Goal: Transaction & Acquisition: Purchase product/service

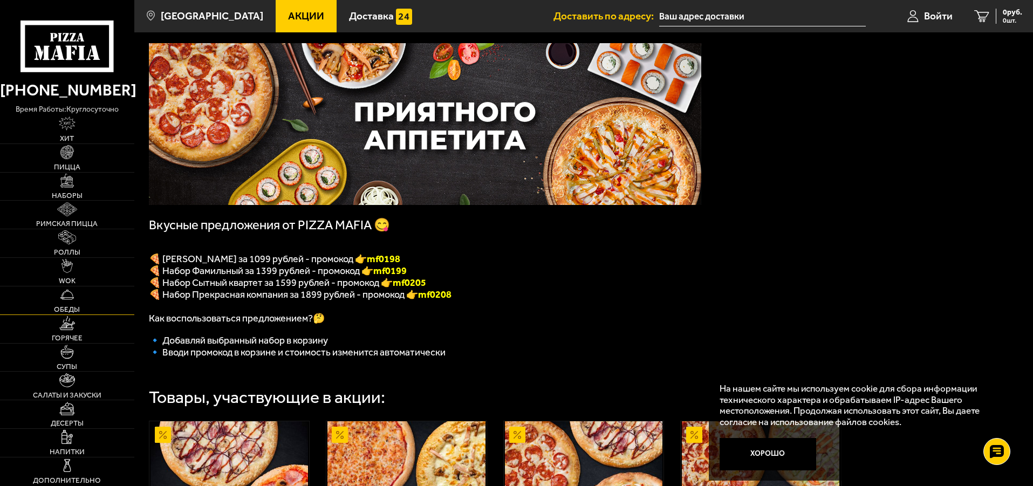
scroll to position [108, 0]
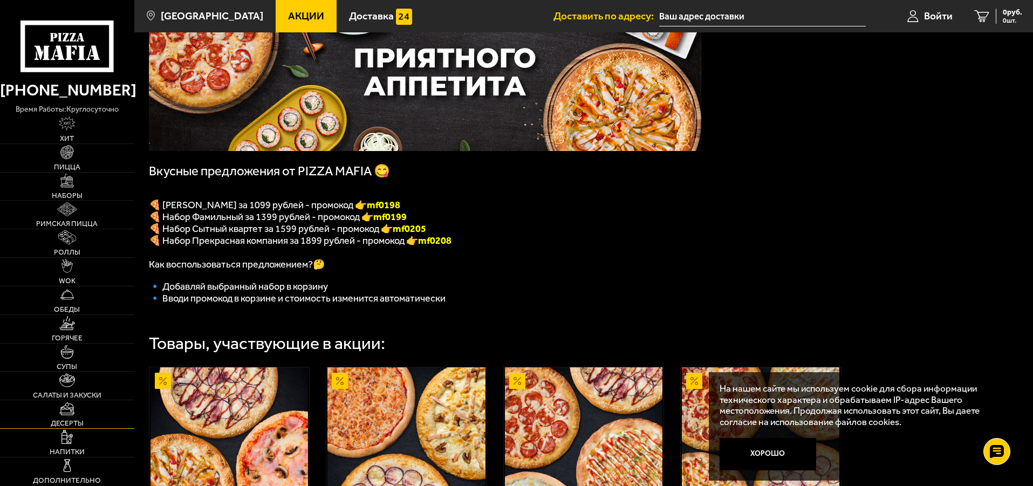
click at [76, 415] on link "Десерты" at bounding box center [67, 414] width 134 height 28
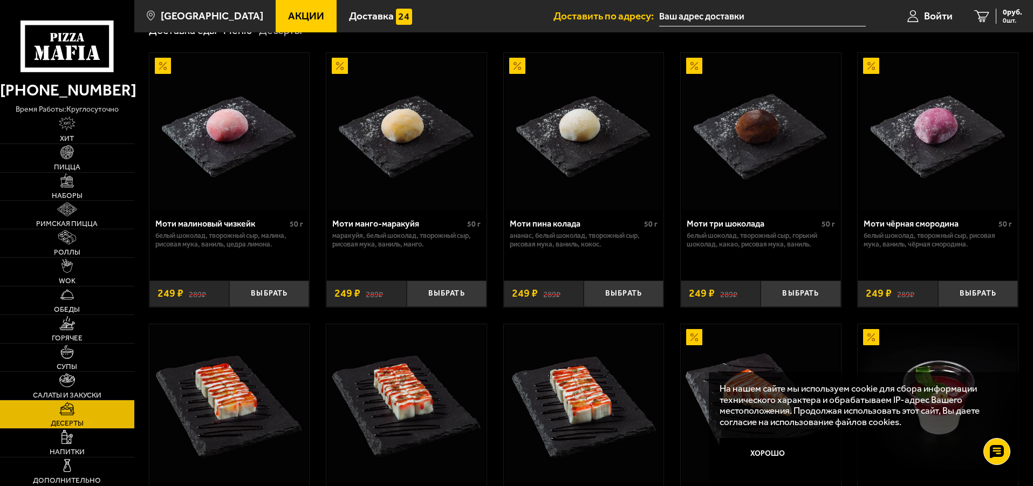
scroll to position [108, 0]
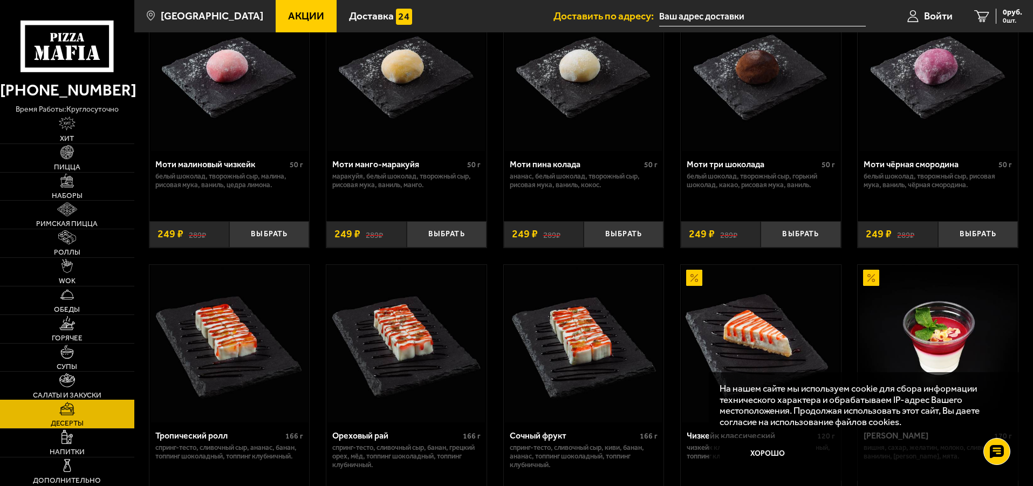
click at [82, 380] on link "Салаты и закуски" at bounding box center [67, 386] width 134 height 28
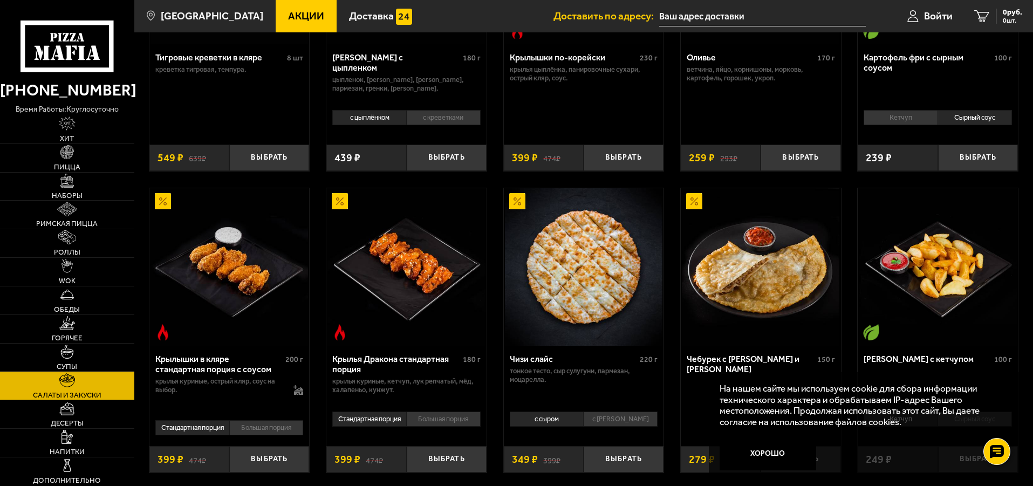
scroll to position [270, 0]
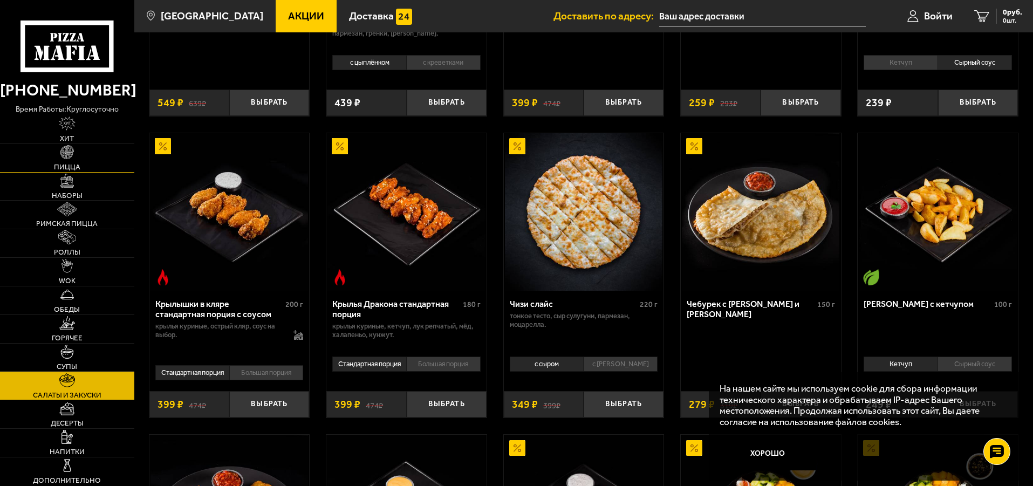
click at [65, 158] on img at bounding box center [67, 152] width 14 height 14
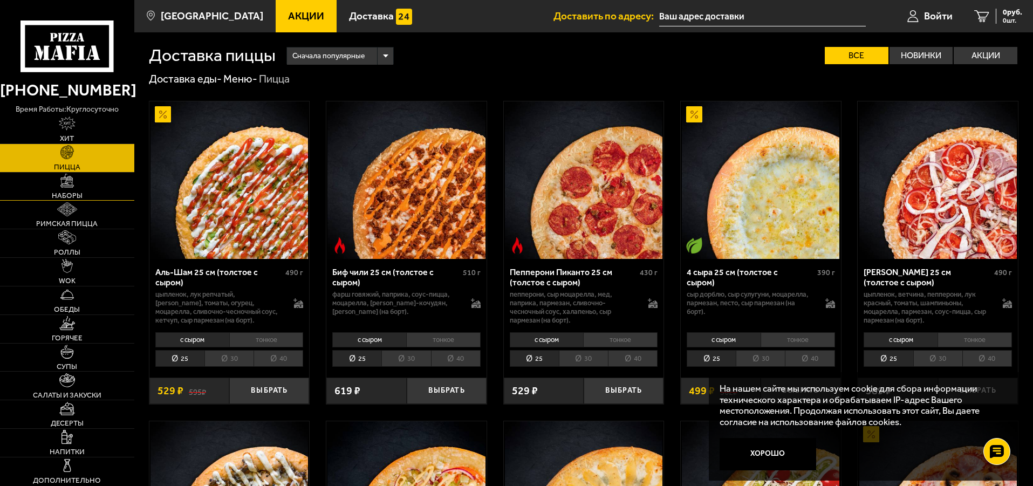
click at [75, 183] on link "Наборы" at bounding box center [67, 187] width 134 height 28
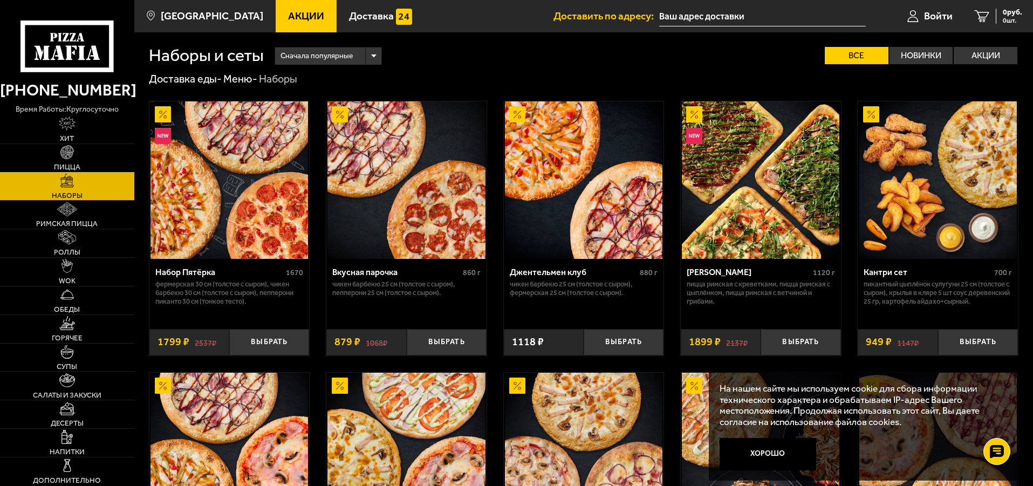
click at [64, 152] on img at bounding box center [67, 152] width 14 height 14
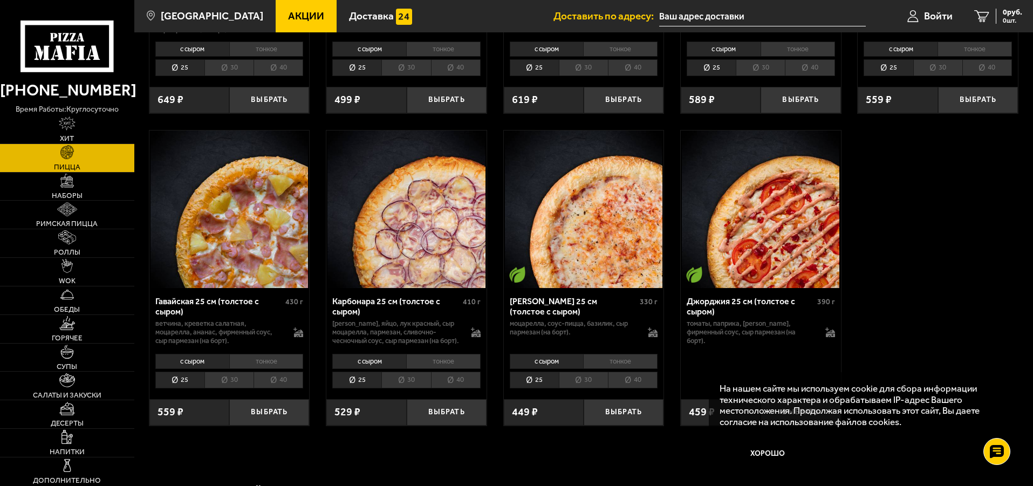
scroll to position [1619, 0]
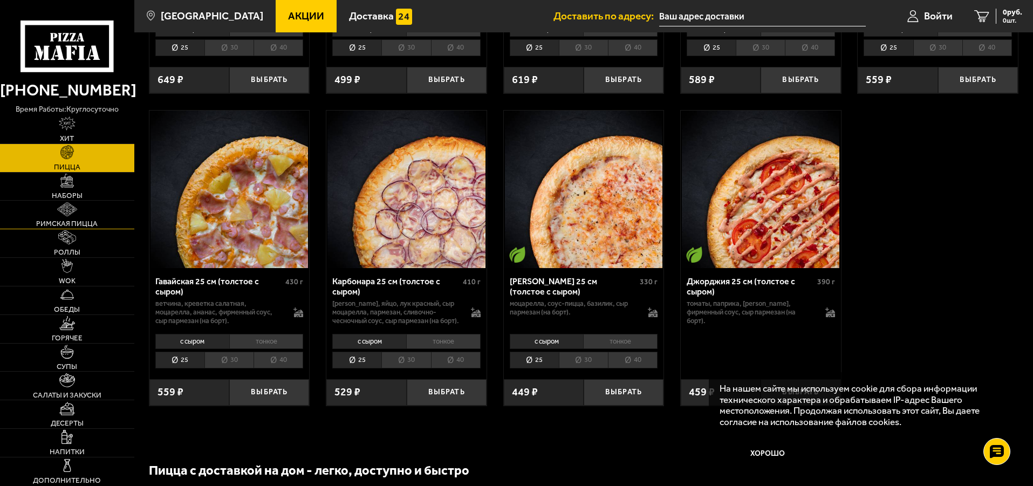
click at [68, 216] on link "Римская пицца" at bounding box center [67, 215] width 134 height 28
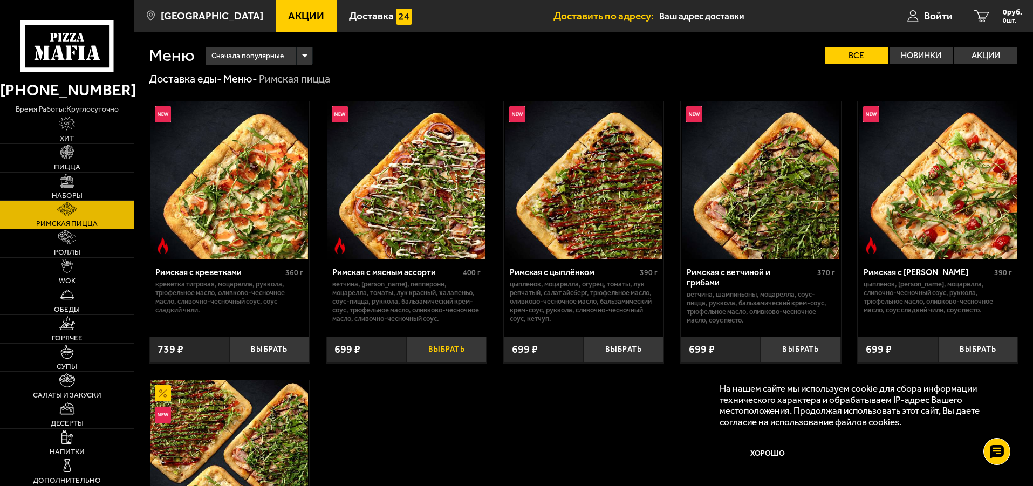
click at [441, 350] on button "Выбрать" at bounding box center [447, 350] width 80 height 26
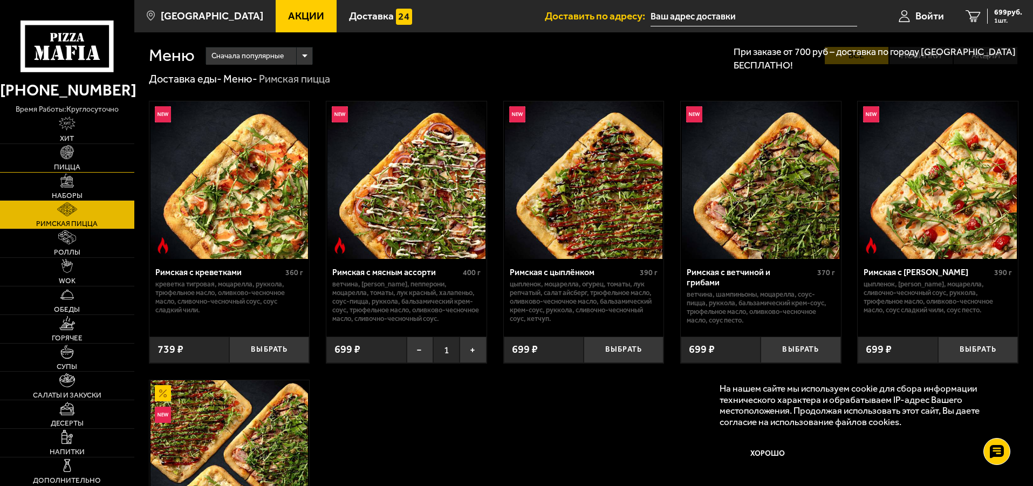
click at [67, 145] on link "Пицца" at bounding box center [67, 158] width 134 height 28
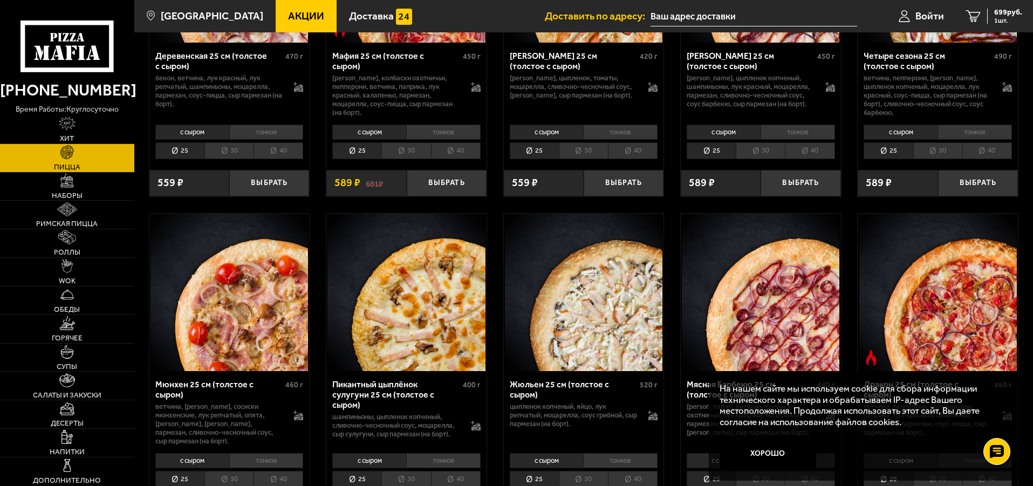
scroll to position [1612, 0]
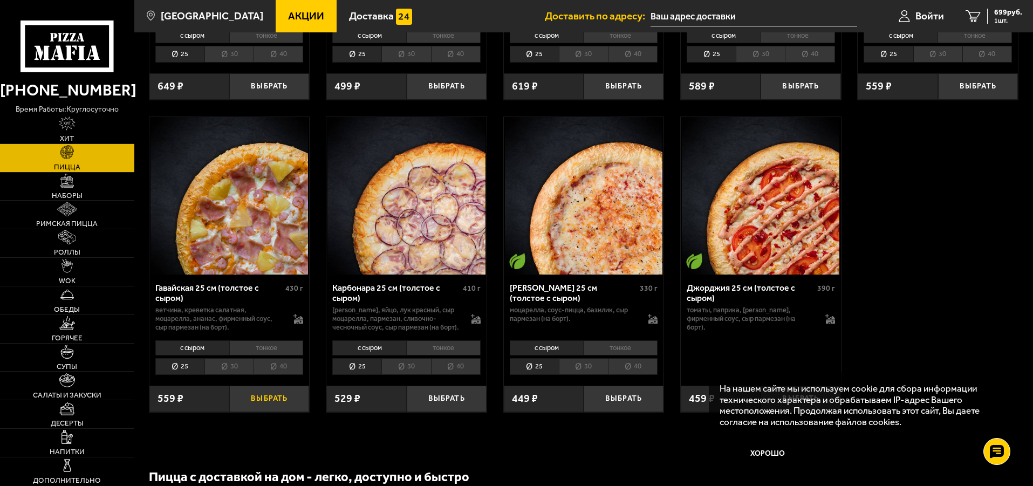
click at [265, 412] on button "Выбрать" at bounding box center [269, 399] width 80 height 26
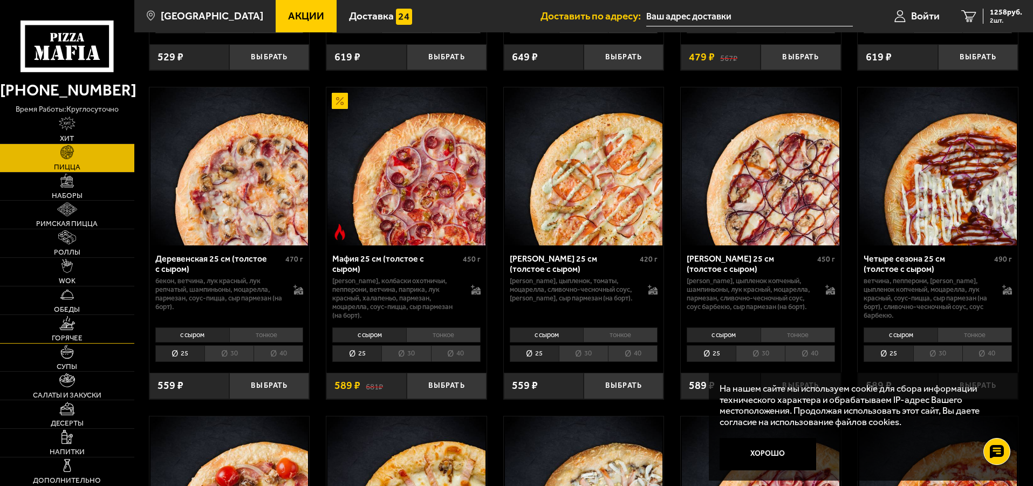
scroll to position [965, 0]
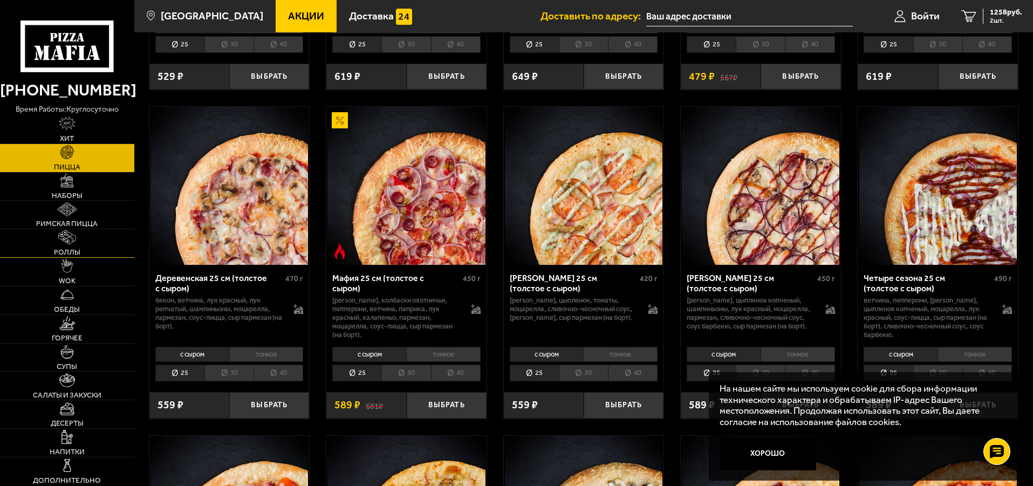
click at [70, 251] on span "Роллы" at bounding box center [67, 253] width 26 height 8
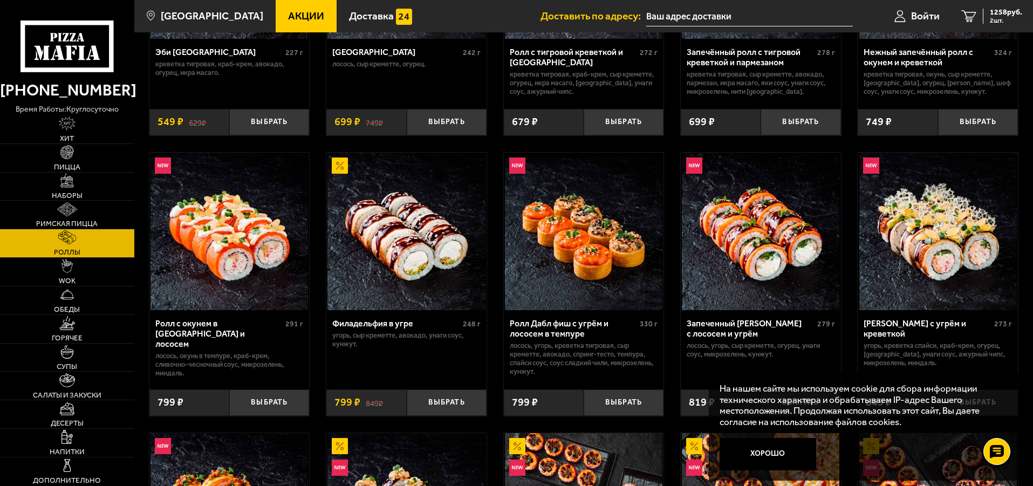
scroll to position [216, 0]
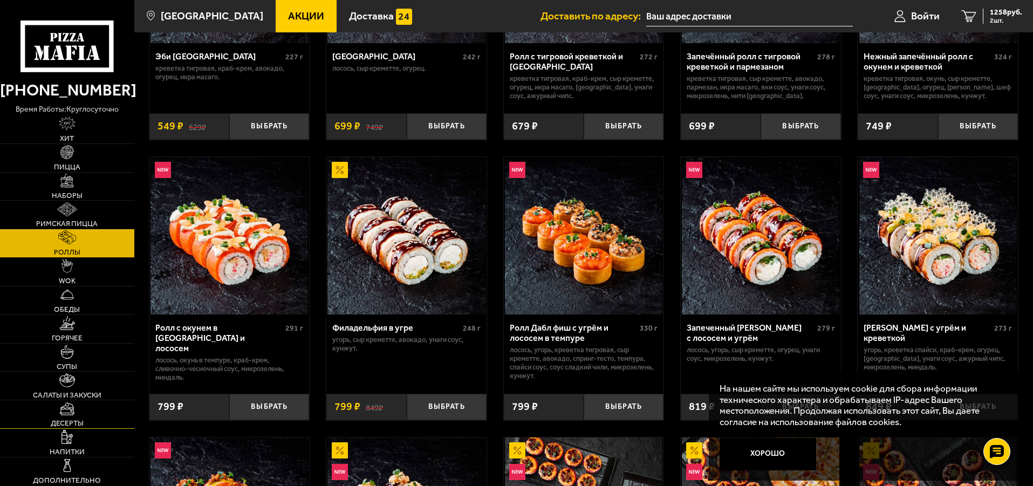
click at [81, 414] on link "Десерты" at bounding box center [67, 414] width 134 height 28
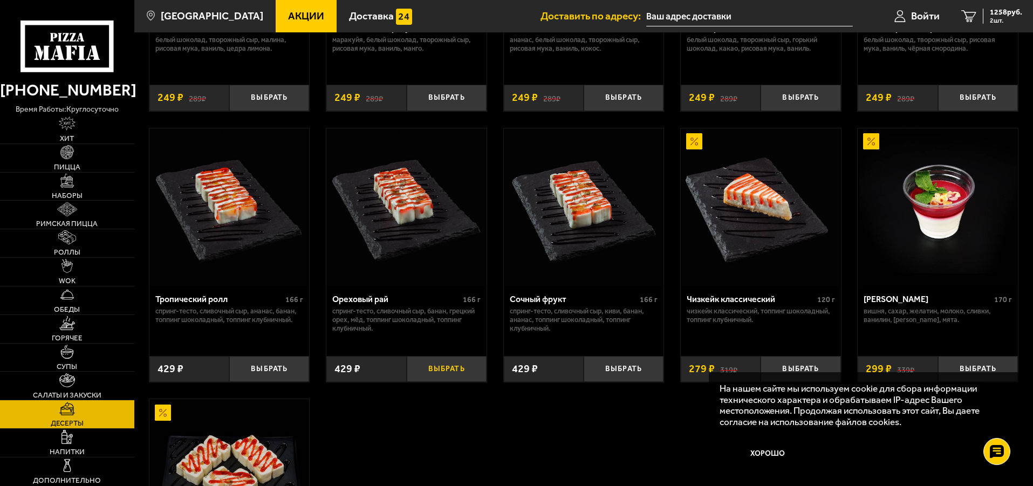
scroll to position [270, 0]
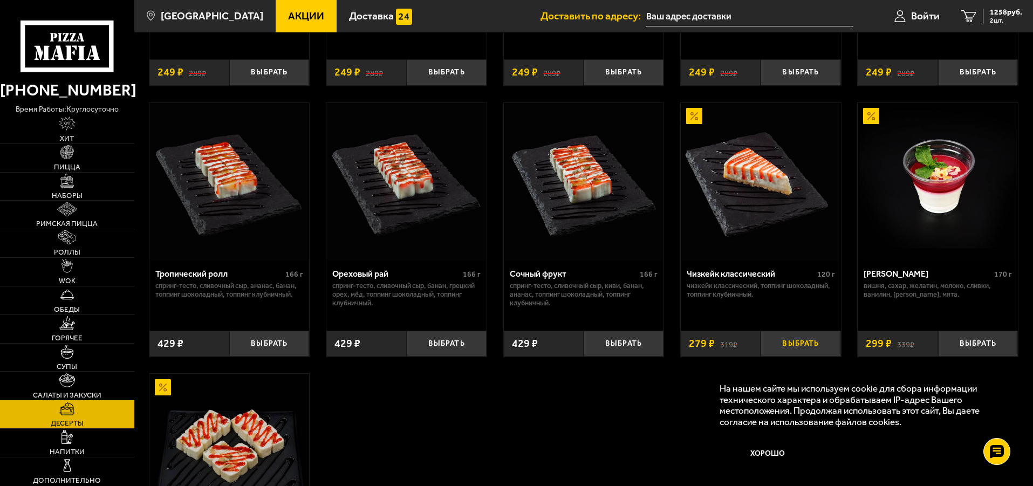
click at [797, 346] on button "Выбрать" at bounding box center [801, 344] width 80 height 26
click at [80, 325] on link "Горячее" at bounding box center [67, 329] width 134 height 28
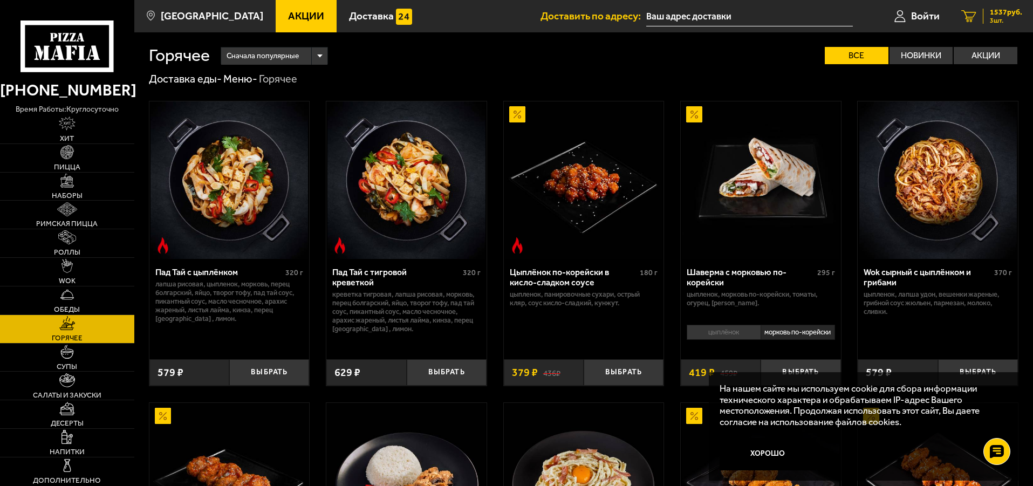
click at [998, 17] on span "3 шт." at bounding box center [1006, 20] width 32 height 6
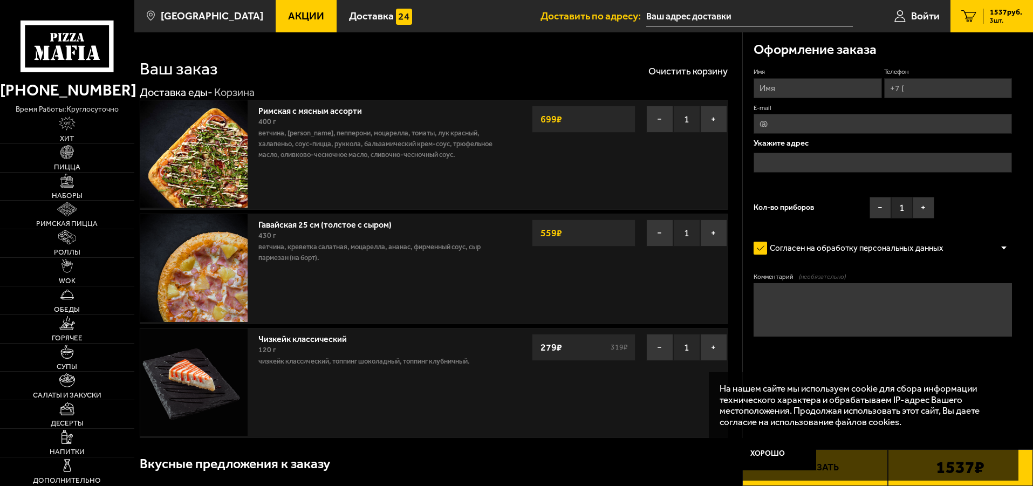
click at [788, 91] on input "Имя" at bounding box center [818, 88] width 128 height 20
type input "[PERSON_NAME]"
click at [919, 91] on input "Телефон" at bounding box center [948, 88] width 128 height 20
type input "[PHONE_NUMBER]"
click at [789, 125] on input "E-mail" at bounding box center [883, 124] width 258 height 20
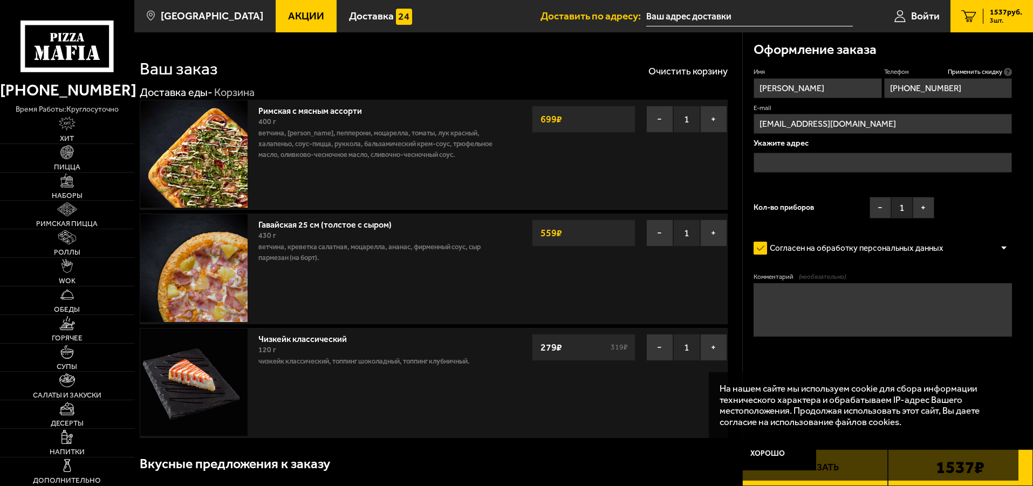
type input "[EMAIL_ADDRESS][DOMAIN_NAME]"
click at [786, 158] on input "text" at bounding box center [883, 163] width 258 height 20
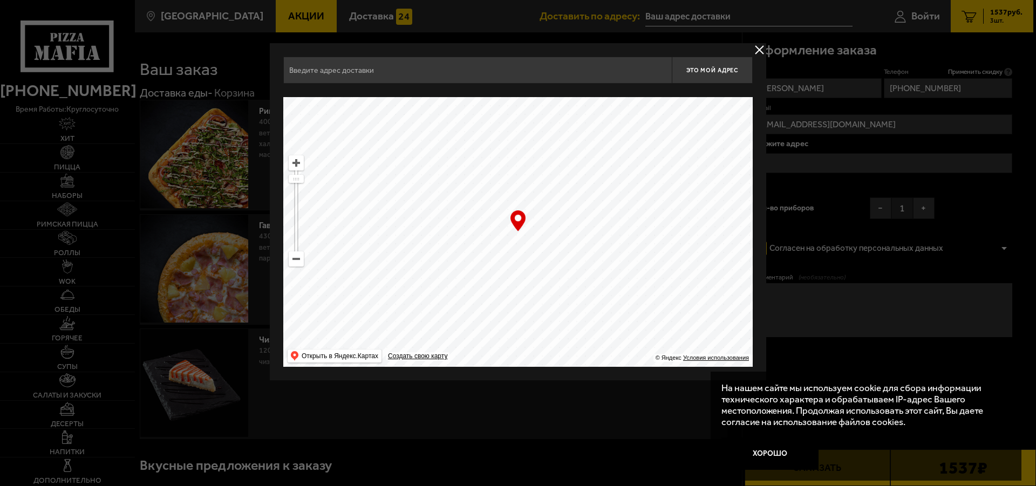
click at [331, 71] on input "text" at bounding box center [477, 70] width 388 height 27
type input "r"
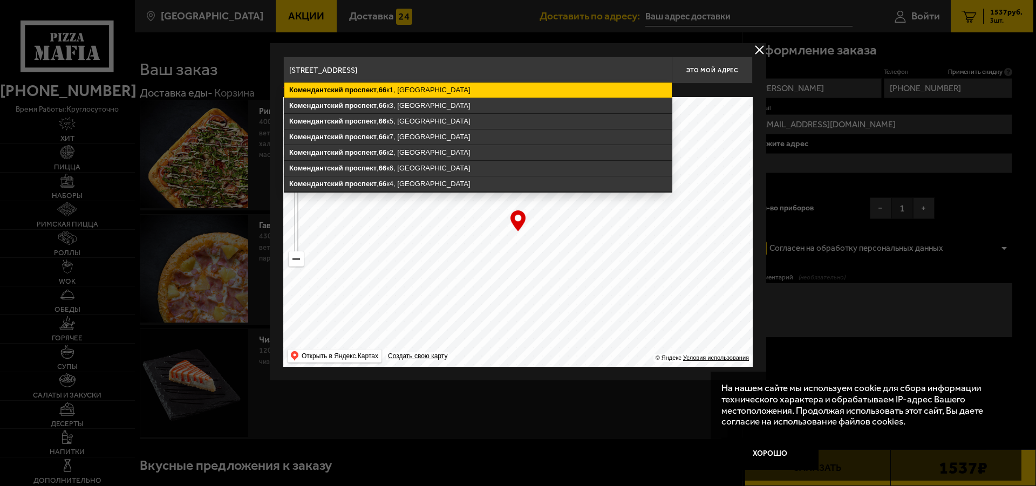
click at [327, 93] on ymaps "Комендантский" at bounding box center [316, 90] width 54 height 8
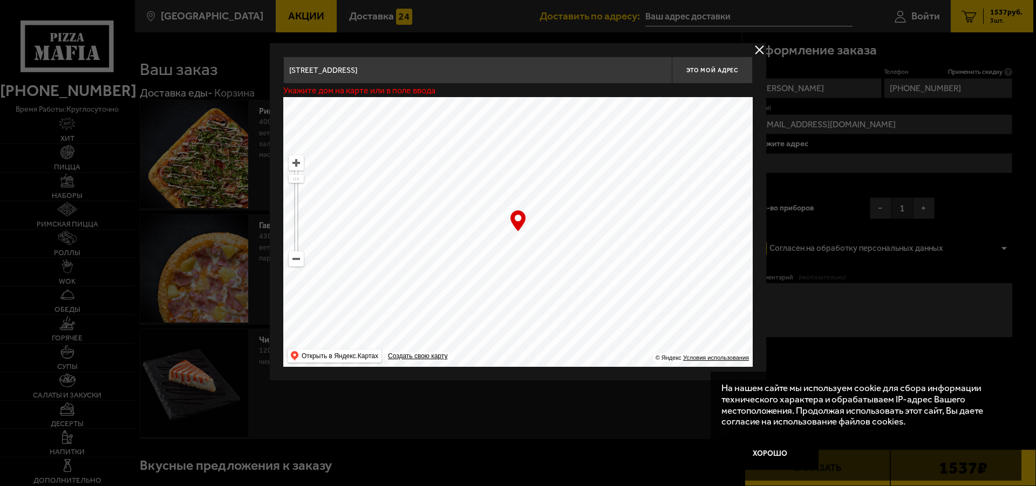
type input "[STREET_ADDRESS]"
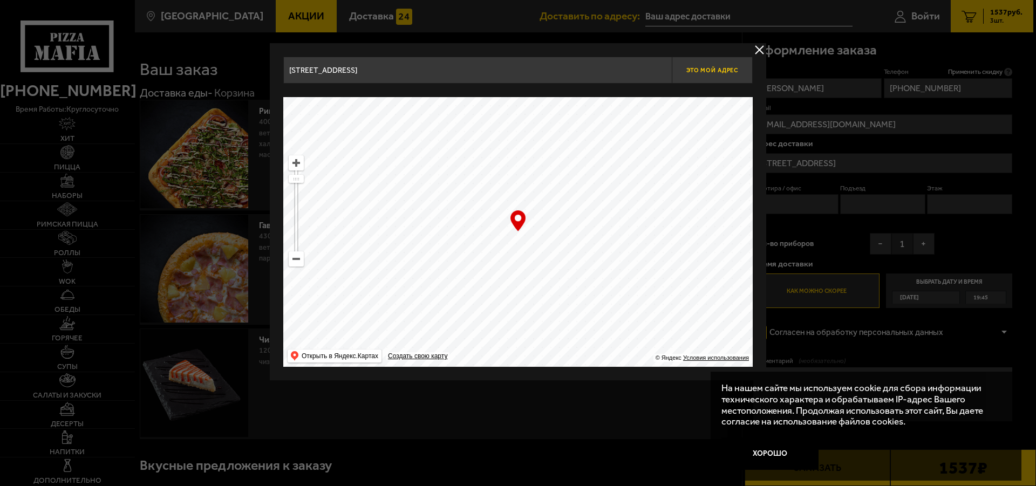
click at [698, 71] on span "Это мой адрес" at bounding box center [712, 70] width 52 height 7
type input "[STREET_ADDRESS]"
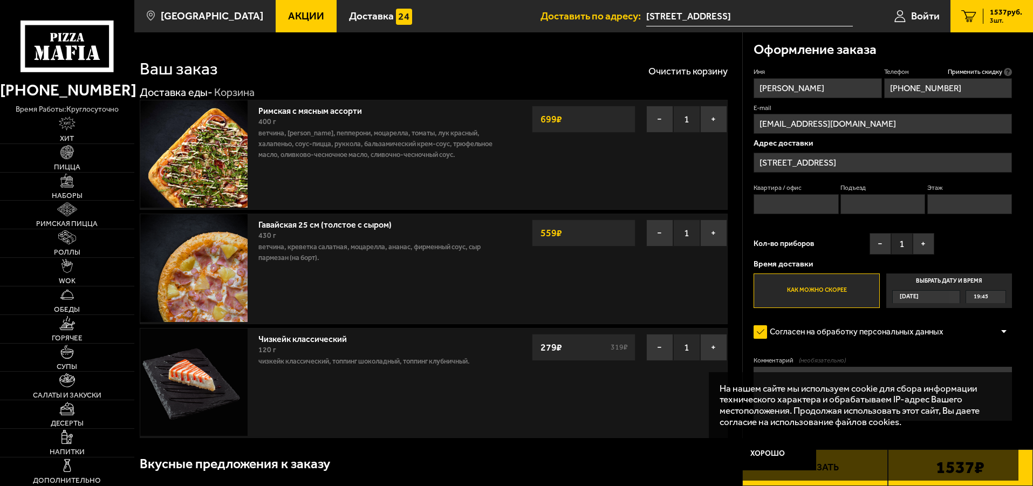
click at [776, 204] on input "Квартира / офис" at bounding box center [796, 204] width 85 height 20
type input "431"
click at [877, 203] on input "Подъезд" at bounding box center [883, 204] width 85 height 20
type input "4"
click at [941, 202] on input "Этаж" at bounding box center [969, 204] width 85 height 20
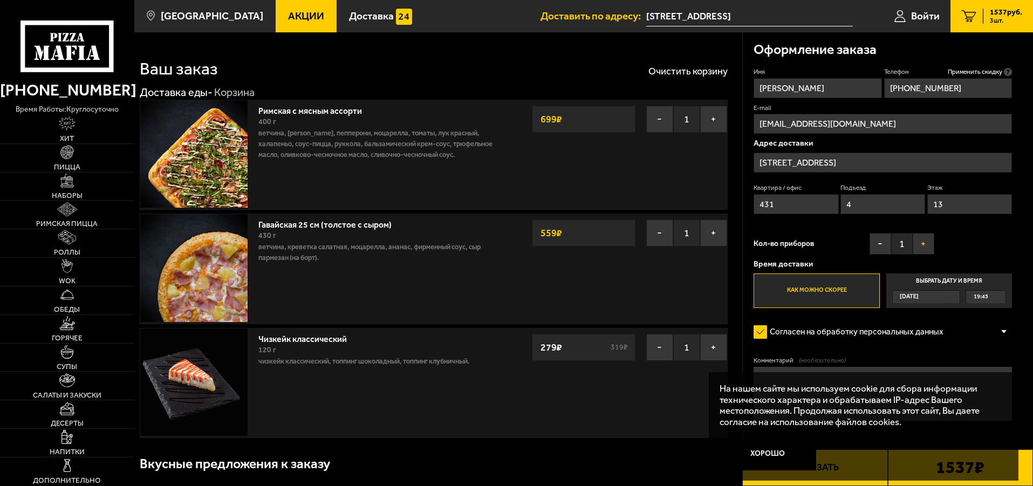
type input "13"
click at [925, 245] on button "+" at bounding box center [924, 244] width 22 height 22
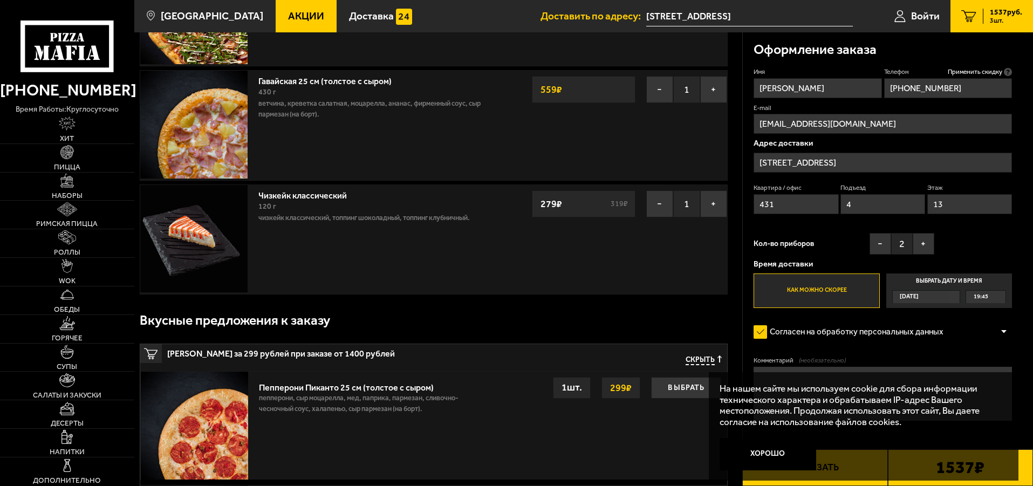
scroll to position [378, 0]
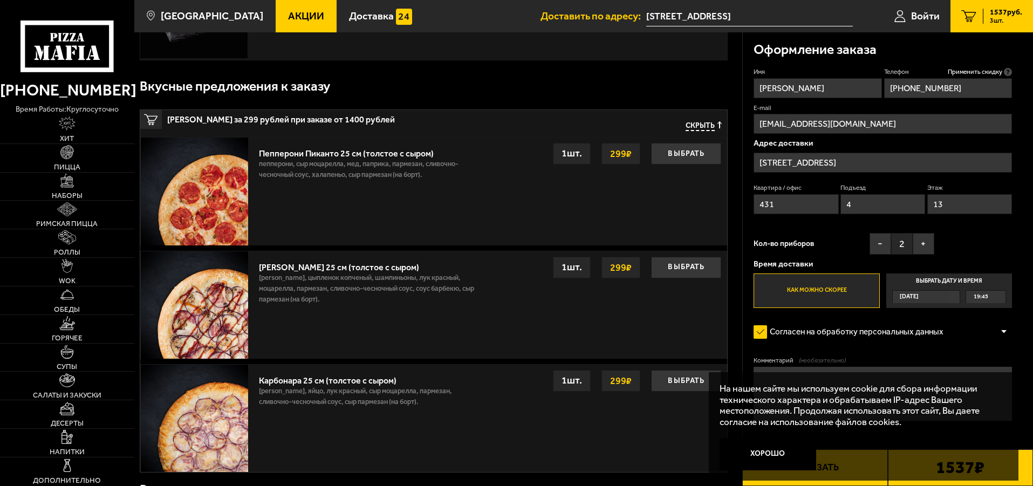
click at [1003, 333] on div at bounding box center [1004, 332] width 16 height 8
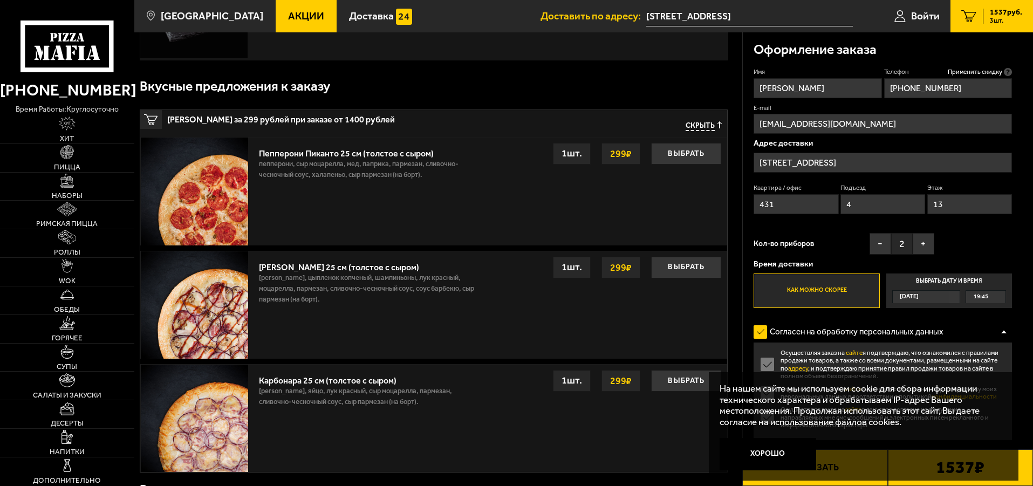
click at [1003, 333] on div at bounding box center [1004, 332] width 16 height 8
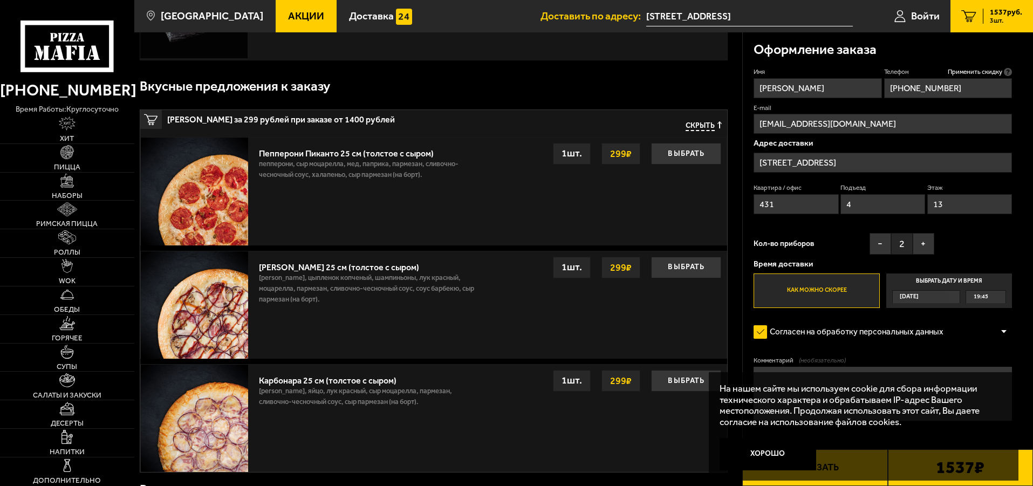
click at [776, 453] on button "Хорошо" at bounding box center [768, 454] width 97 height 32
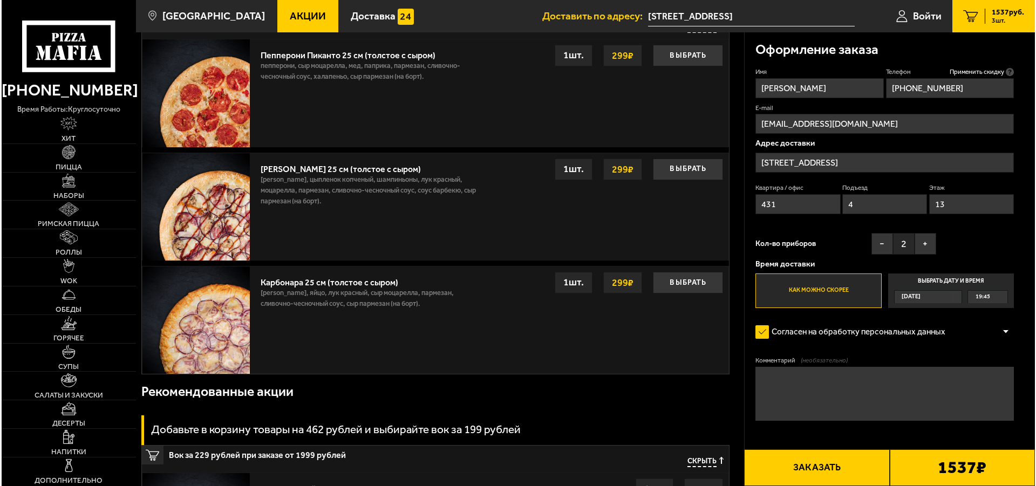
scroll to position [486, 0]
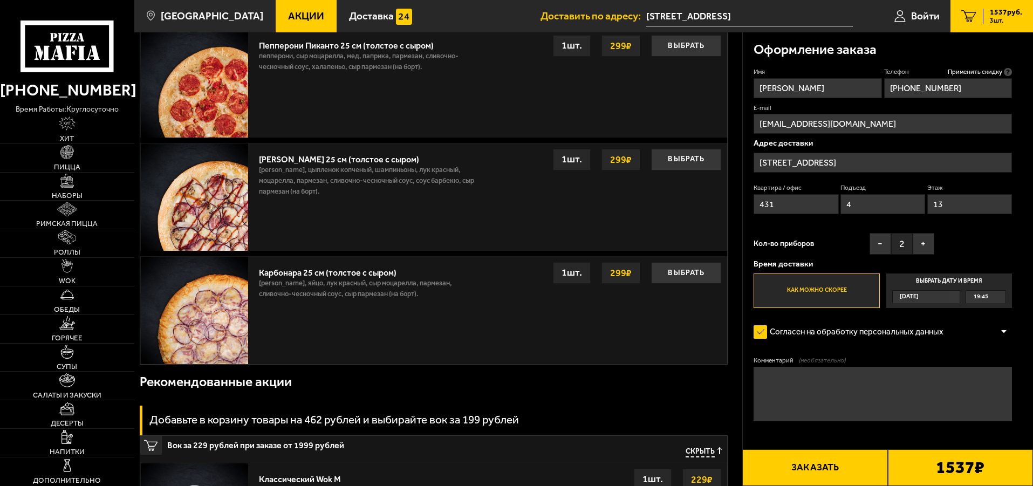
click at [832, 465] on button "Заказать" at bounding box center [814, 467] width 145 height 37
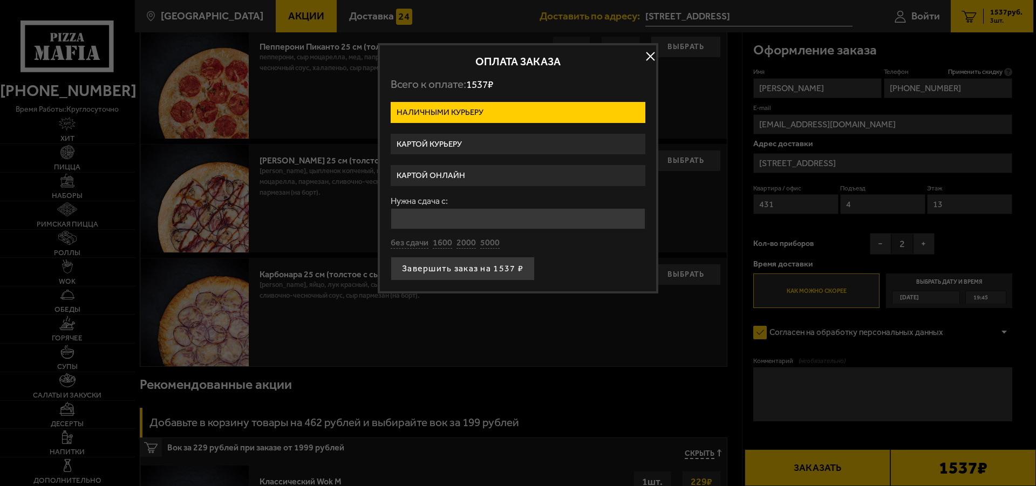
click at [426, 146] on label "Картой курьеру" at bounding box center [518, 144] width 255 height 21
click at [0, 0] on input "Картой курьеру" at bounding box center [0, 0] width 0 height 0
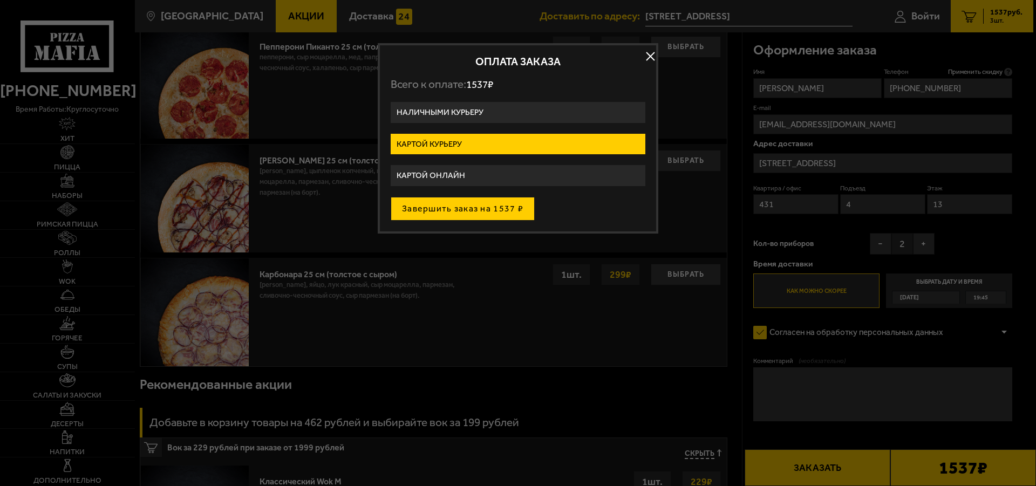
click at [442, 207] on button "Завершить заказ на 1537 ₽" at bounding box center [463, 209] width 144 height 24
